Goal: Transaction & Acquisition: Subscribe to service/newsletter

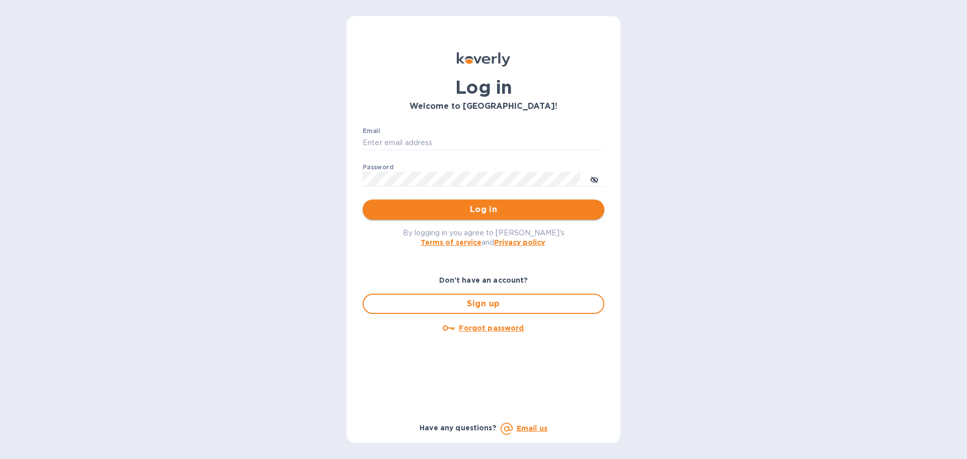
type input "[EMAIL_ADDRESS][DOMAIN_NAME]"
click at [512, 213] on span "Log in" at bounding box center [484, 210] width 226 height 12
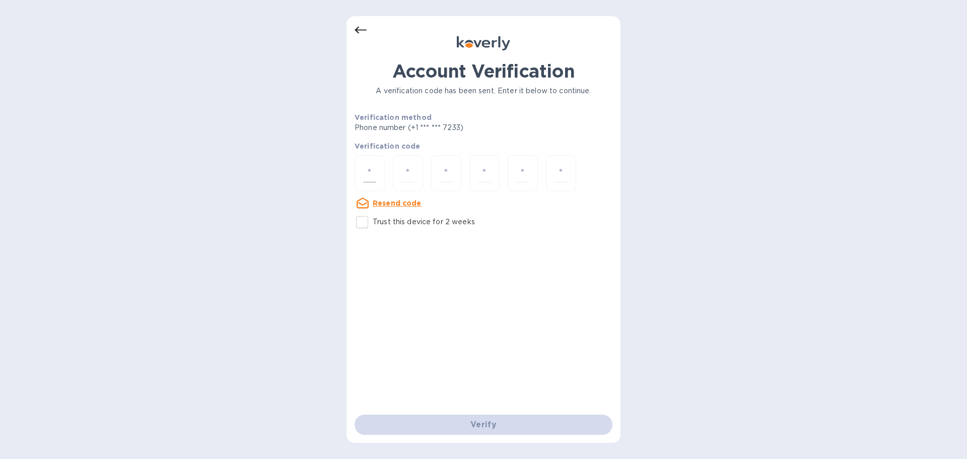
click at [370, 174] on input "number" at bounding box center [369, 173] width 13 height 19
type input "5"
type input "2"
type input "4"
type input "3"
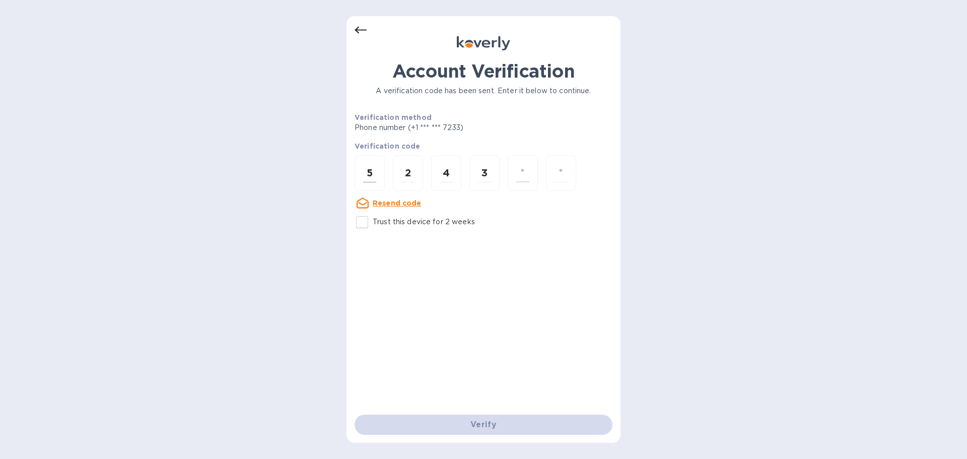
type input "6"
type input "4"
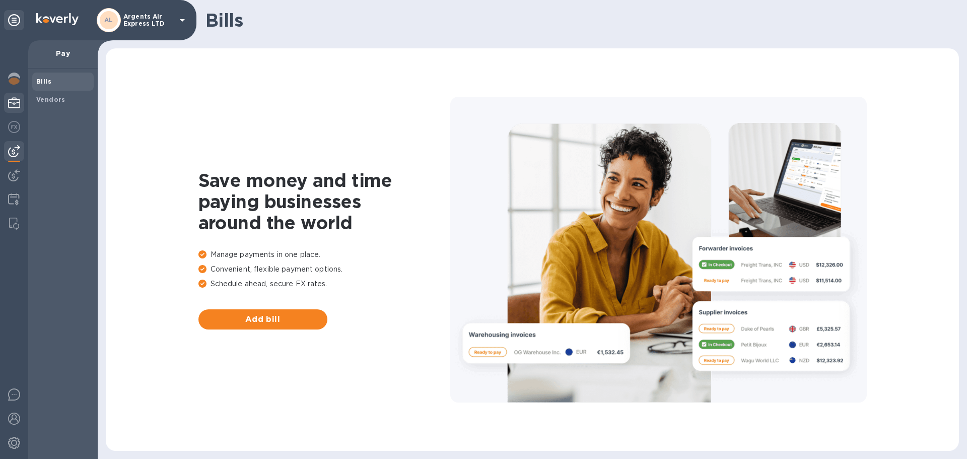
click at [15, 110] on div at bounding box center [14, 104] width 20 height 22
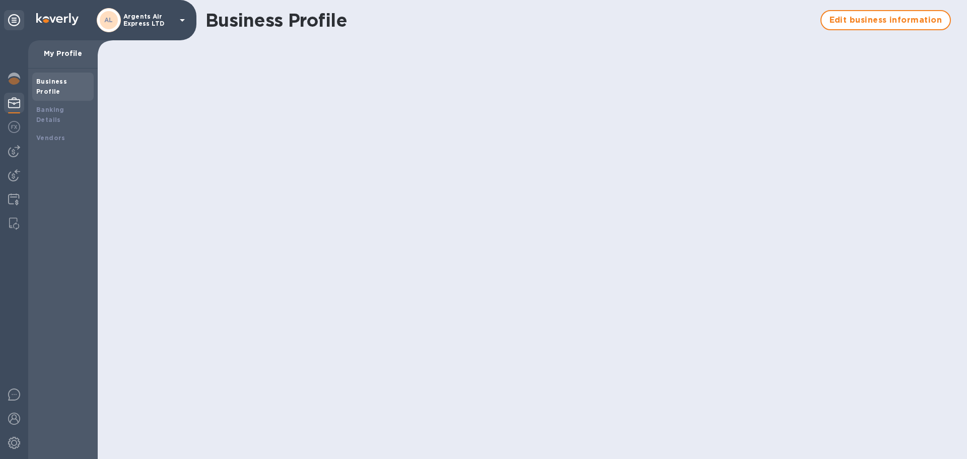
click at [14, 213] on div at bounding box center [14, 249] width 28 height 419
click at [13, 225] on img at bounding box center [14, 224] width 10 height 12
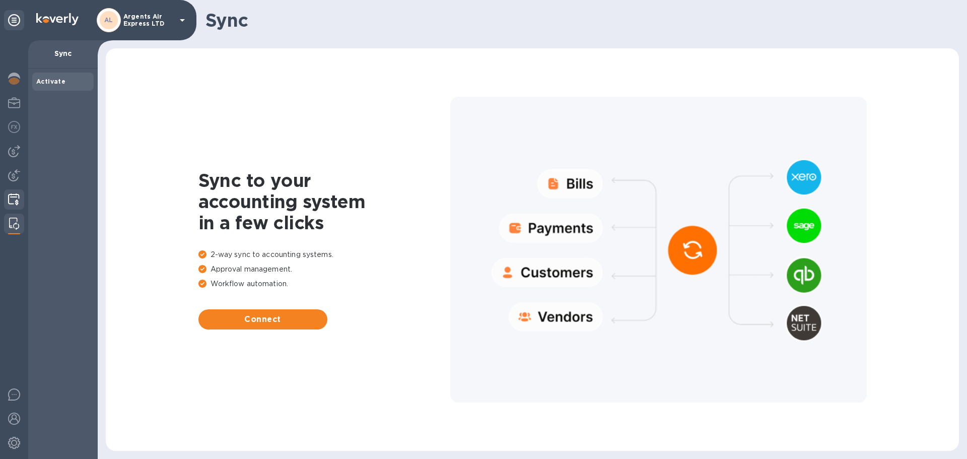
click at [16, 195] on img at bounding box center [14, 199] width 12 height 12
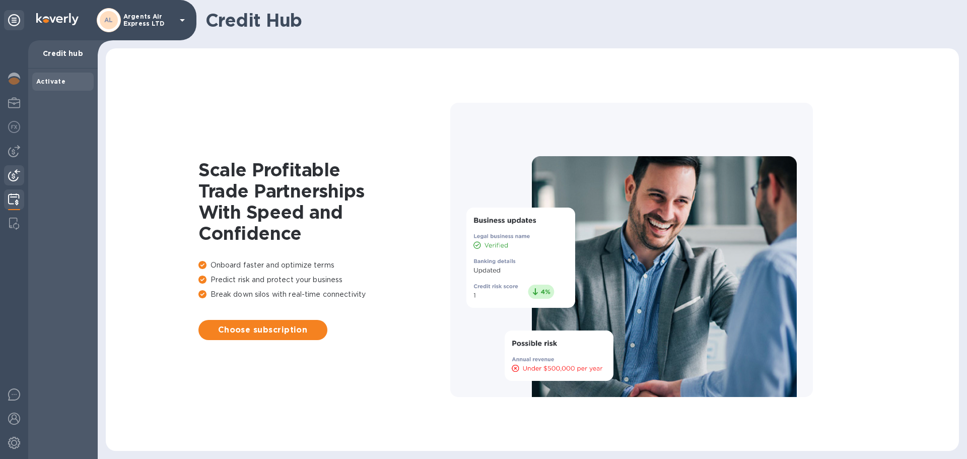
click at [17, 173] on img at bounding box center [14, 175] width 12 height 12
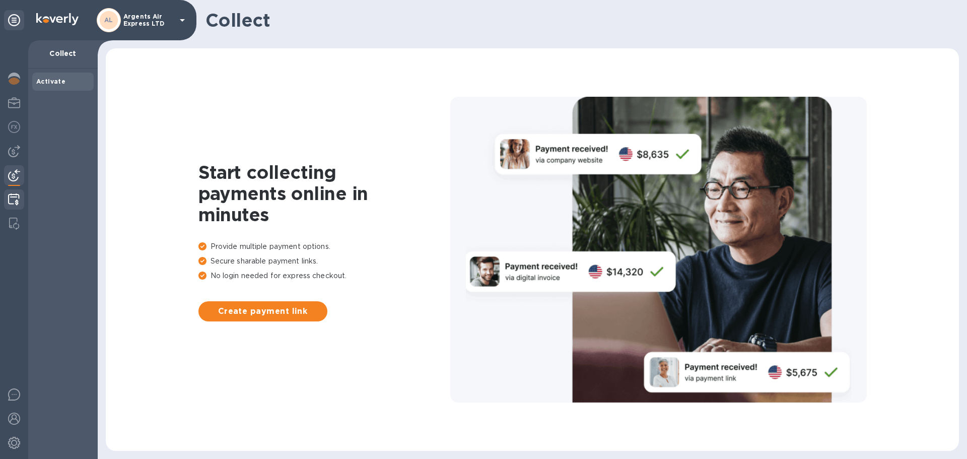
click at [8, 194] on img at bounding box center [14, 199] width 12 height 12
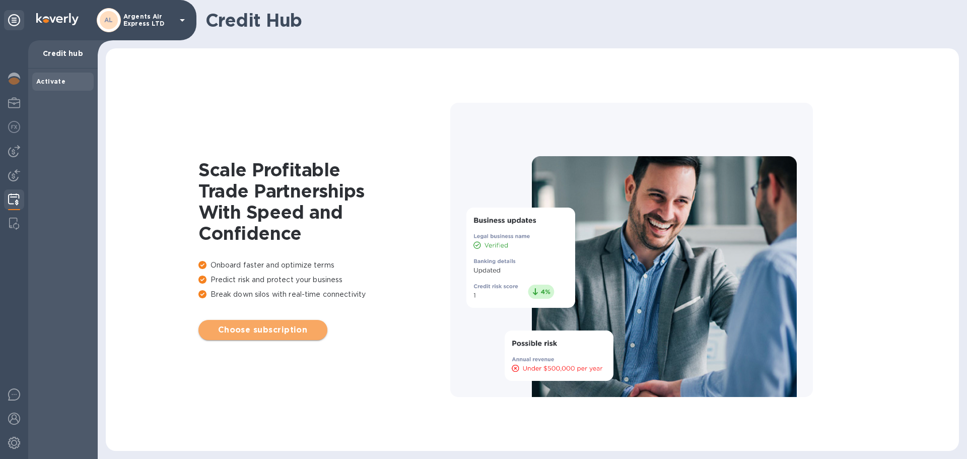
click at [298, 333] on span "Choose subscription" at bounding box center [263, 330] width 113 height 12
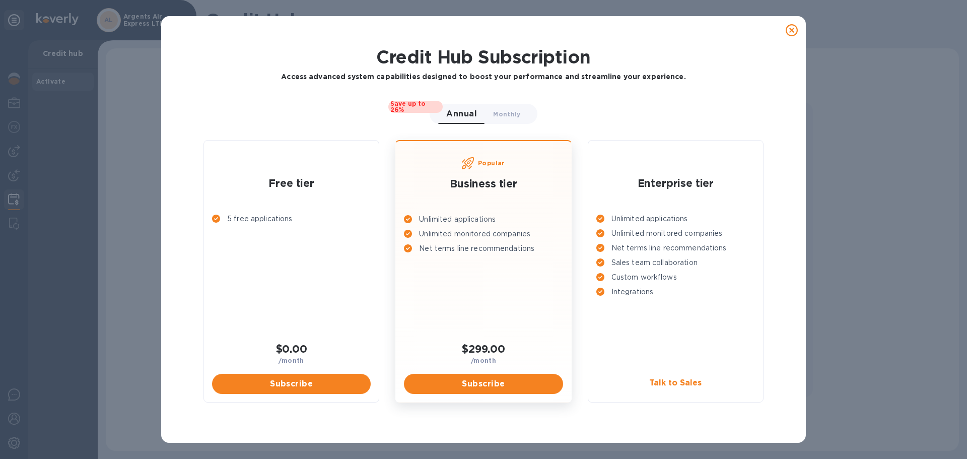
click at [793, 32] on icon at bounding box center [792, 30] width 12 height 12
